Goal: Task Accomplishment & Management: Complete application form

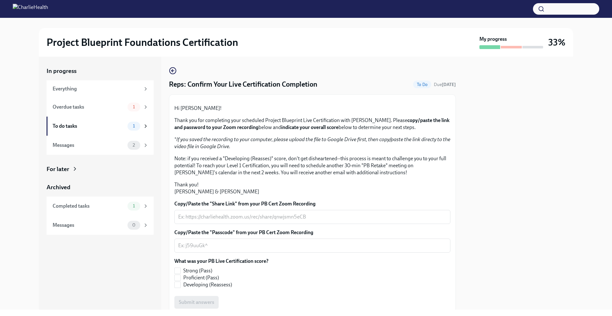
scroll to position [91, 0]
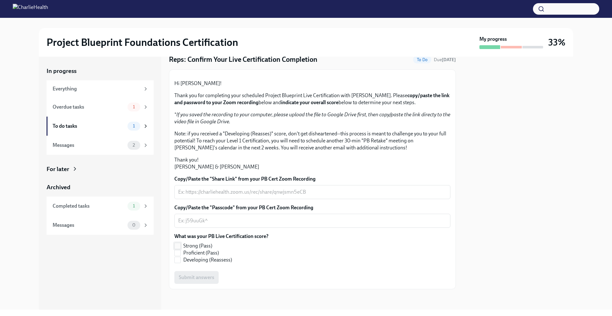
click at [179, 245] on input "Strong (Pass)" at bounding box center [178, 246] width 6 height 6
checkbox input "true"
click at [195, 276] on div "Submit answers" at bounding box center [312, 277] width 276 height 13
click at [193, 280] on div "Submit answers" at bounding box center [312, 277] width 276 height 13
click at [185, 279] on div "Submit answers" at bounding box center [312, 277] width 276 height 13
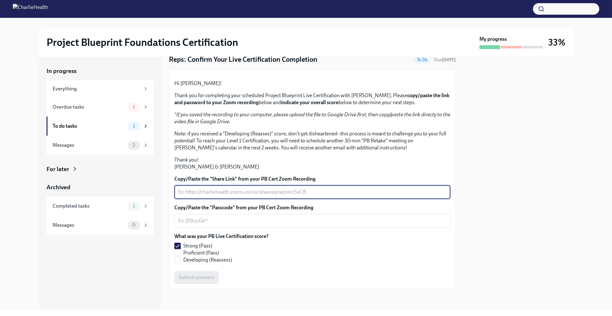
click at [239, 194] on textarea "Copy/Paste the "Share Link" from your PB Cert Zoom Recording" at bounding box center [312, 192] width 268 height 8
paste textarea "[URL][DOMAIN_NAME]"
click at [275, 193] on textarea "[URL][DOMAIN_NAME]" at bounding box center [312, 192] width 268 height 8
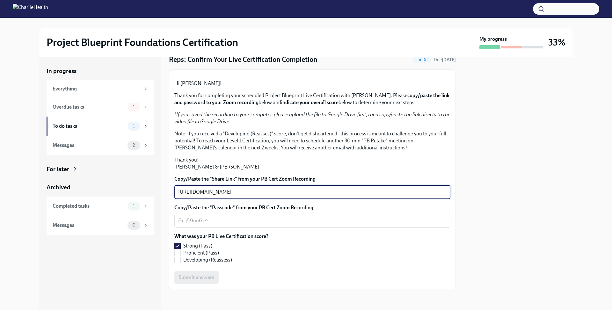
paste textarea "[DOMAIN_NAME][URL]"
type textarea "[URL][DOMAIN_NAME]"
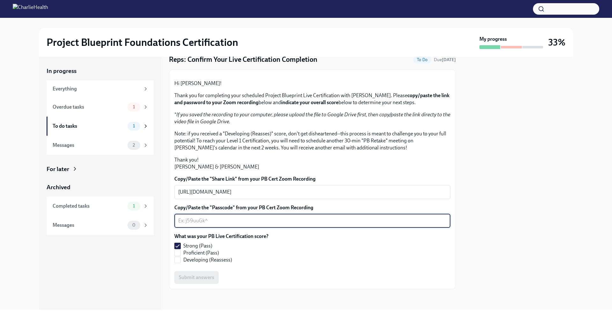
click at [270, 222] on textarea "Copy/Paste the "Passcode" from your PB Cert Zoom Recording" at bounding box center [312, 221] width 268 height 8
paste textarea "[URL][DOMAIN_NAME]"
type textarea "[URL][DOMAIN_NAME]"
click at [289, 257] on div "What was your PB Live Certification score? Strong (Pass) Proficient (Pass) Deve…" at bounding box center [312, 248] width 276 height 31
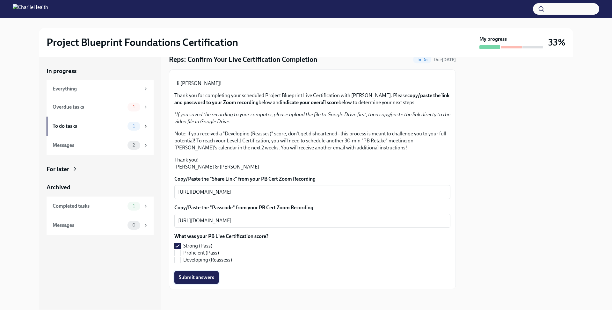
click at [212, 278] on span "Submit answers" at bounding box center [196, 277] width 35 height 6
click at [101, 142] on div "Messages" at bounding box center [89, 145] width 72 height 7
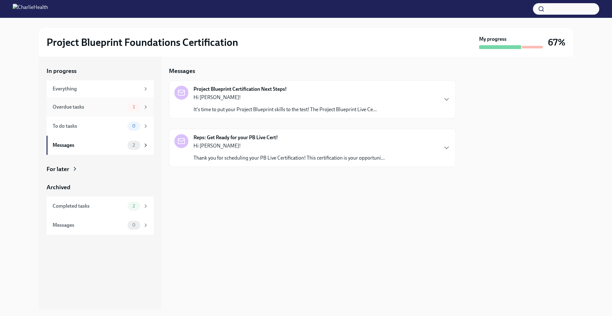
click at [91, 105] on div "Overdue tasks" at bounding box center [89, 107] width 72 height 7
